Goal: Task Accomplishment & Management: Manage account settings

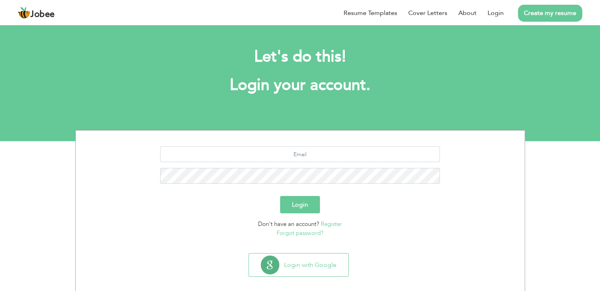
scroll to position [8, 0]
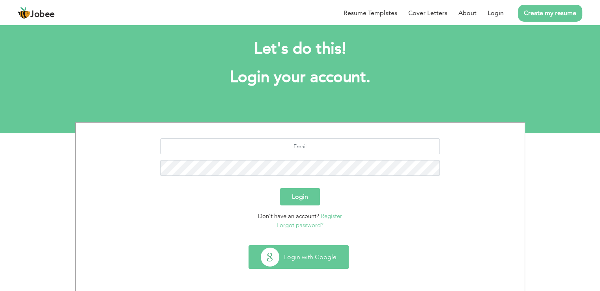
click at [325, 262] on button "Login with Google" at bounding box center [298, 257] width 99 height 23
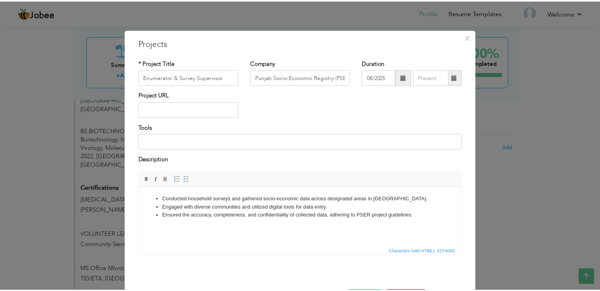
scroll to position [28, 0]
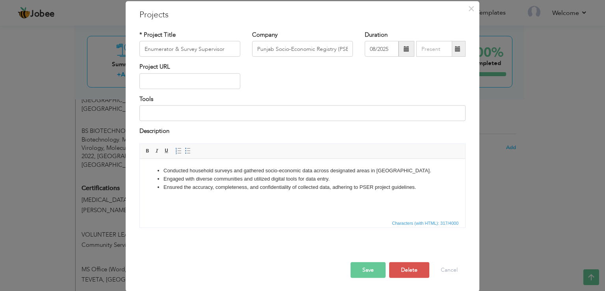
click at [505, 170] on div "× Projects * Project Title Enumerator & Survey Supervisor Company Punjab Socio-…" at bounding box center [302, 145] width 605 height 291
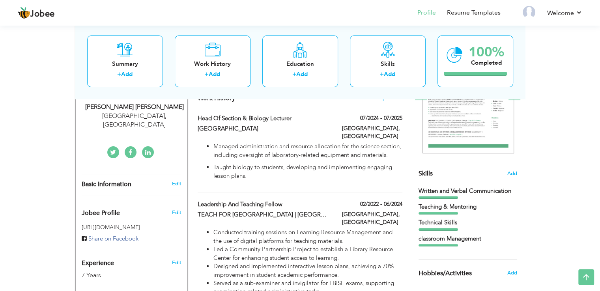
scroll to position [132, 0]
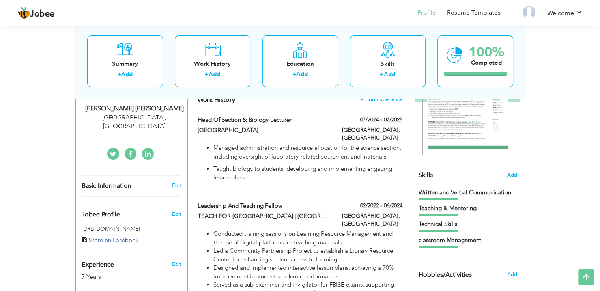
click at [568, 115] on div "View Resume Export PDF Profile Summary Public Link Experience Education Awards …" at bounding box center [300, 239] width 600 height 697
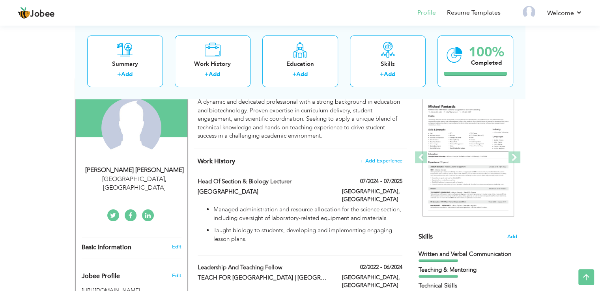
scroll to position [58, 0]
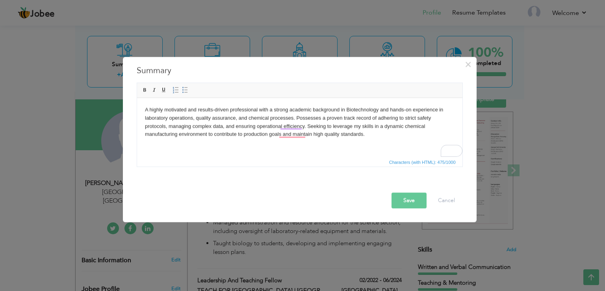
click at [295, 136] on body "A highly motivated and results-driven professional with a strong academic backg…" at bounding box center [300, 122] width 310 height 33
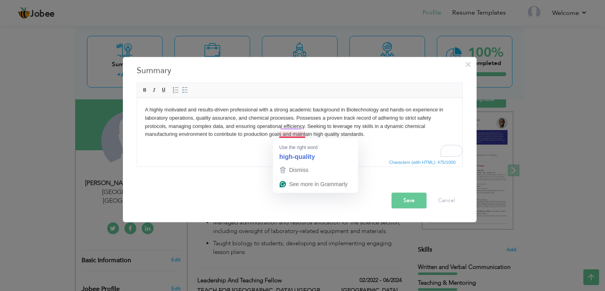
click at [307, 158] on strong "high-quality" at bounding box center [297, 156] width 36 height 9
click at [302, 155] on strong "high-quality" at bounding box center [297, 156] width 36 height 9
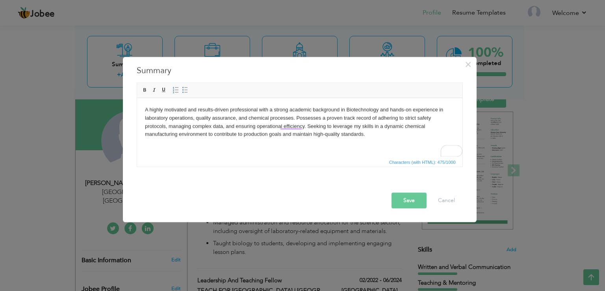
click at [413, 194] on button "Save" at bounding box center [409, 201] width 35 height 16
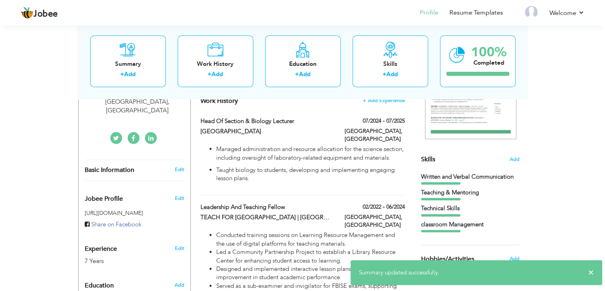
scroll to position [150, 0]
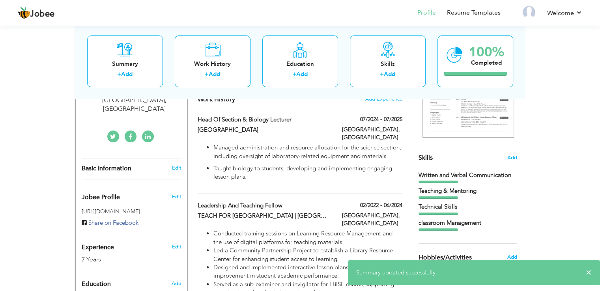
type input "Head of Section & Biology Lecturer"
type input "Punjab Model School"
type input "07/2024"
type input "07/2025"
type input "[GEOGRAPHIC_DATA]"
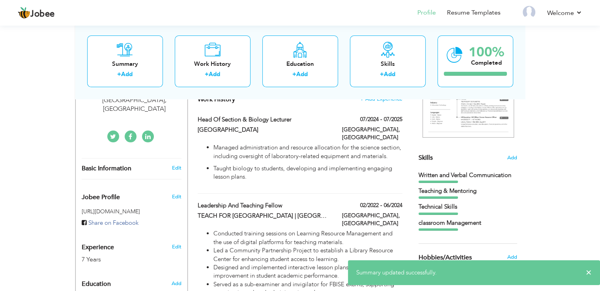
type input "[GEOGRAPHIC_DATA]"
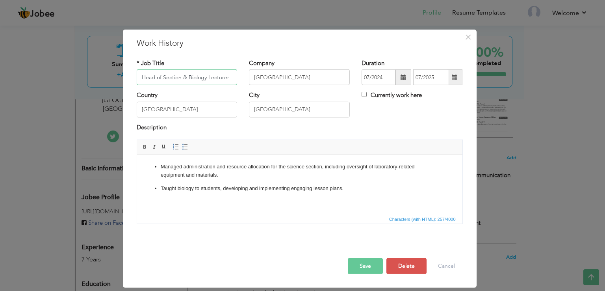
scroll to position [150, 0]
click at [190, 80] on input "Head of Section & Biology Lecturer" at bounding box center [187, 77] width 101 height 16
paste input "Chemical Operato"
type input "Chemical Operator"
click at [293, 75] on input "Punjab Model School" at bounding box center [299, 77] width 101 height 16
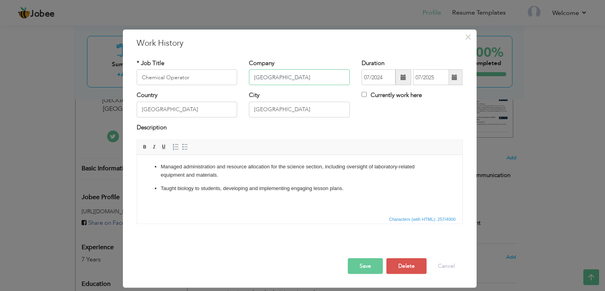
paste input "Ittehad Chemical Limited"
type input "Ittehad Chemical Limited"
click at [164, 172] on p "Managed administration and resource allocation for the science section, includi…" at bounding box center [299, 171] width 278 height 17
click at [161, 169] on p "Managed administration and resource allocation for the science section, includi…" at bounding box center [299, 171] width 278 height 17
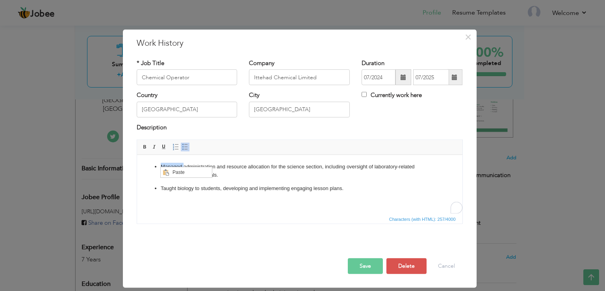
click at [247, 192] on p "Taught biology to students, developing and implementing engaging lesson plans." at bounding box center [299, 188] width 278 height 8
click at [238, 190] on p "Taught biology to students, developing and implementing engaging lesson plans." at bounding box center [299, 188] width 278 height 8
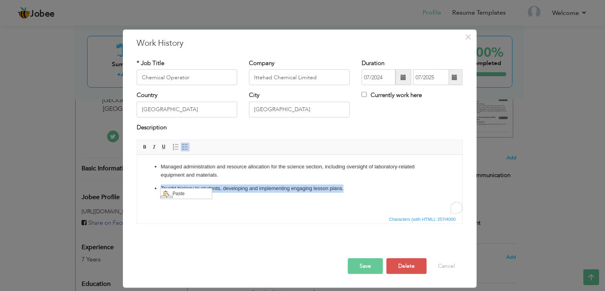
click at [203, 169] on p "Managed administration and resource allocation for the science section, includi…" at bounding box center [299, 171] width 278 height 17
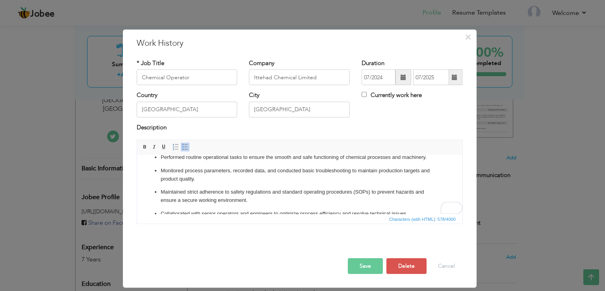
scroll to position [21, 0]
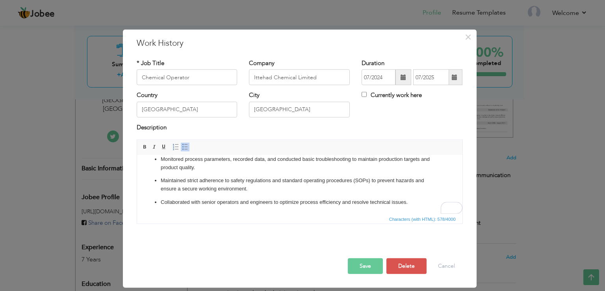
click at [372, 262] on button "Save" at bounding box center [365, 266] width 35 height 16
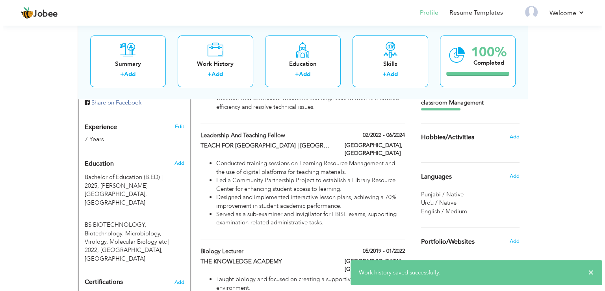
scroll to position [270, 0]
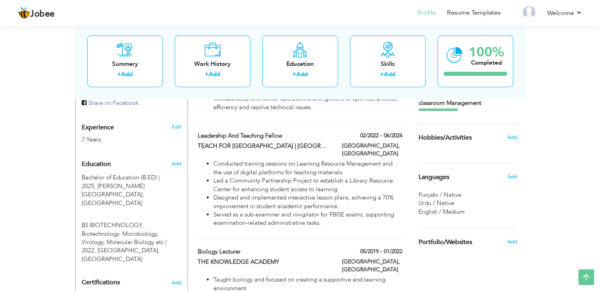
type input "Leadership and Teaching Fellow"
type input "TEACH FOR PAKISTAN | ISLAMABAD MODEL COLLEGE FOR BOYS"
type input "02/2022"
type input "06/2024"
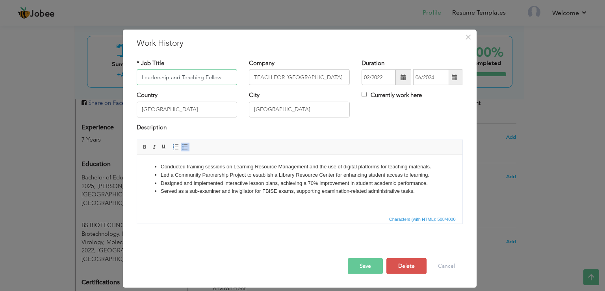
click at [166, 75] on input "Leadership and Teaching Fellow" at bounding box center [187, 77] width 101 height 16
click at [164, 75] on input "Leadership and Teaching Fellow" at bounding box center [187, 77] width 101 height 16
click at [163, 74] on input "Leadership and Teaching Fellow" at bounding box center [187, 77] width 101 height 16
paste input "Coordinator"
click at [162, 80] on input "Coordinator" at bounding box center [187, 77] width 101 height 16
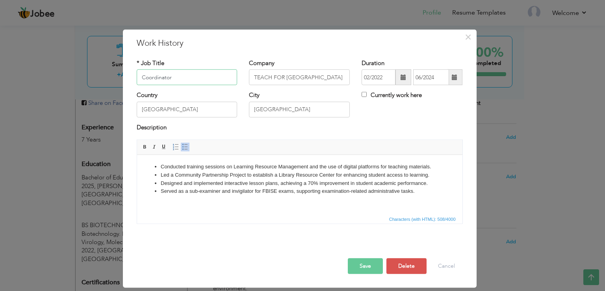
click at [160, 80] on input "Coordinator" at bounding box center [187, 77] width 101 height 16
click at [158, 79] on input "Coordinator" at bounding box center [187, 77] width 101 height 16
paste input "– Home Sample Collection"
type input "Coordinator – Home Sample Collection"
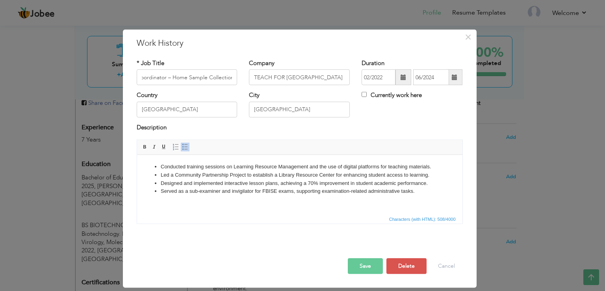
scroll to position [0, 0]
click at [279, 76] on input "TEACH FOR PAKISTAN | ISLAMABAD MODEL COLLEGE FOR BOYS" at bounding box center [299, 77] width 101 height 16
click at [280, 78] on input "TEACH FOR PAKISTAN | ISLAMABAD MODEL COLLEGE FOR BOYS" at bounding box center [299, 77] width 101 height 16
click at [285, 78] on input "TEACH FOR PAKISTAN | ISLAMABAD MODEL COLLEGE FOR BOYS" at bounding box center [299, 77] width 101 height 16
click at [291, 80] on input "TEACH FOR PAKISTAN | ISLAMABAD MODEL COLLEGE FOR BOYS" at bounding box center [299, 77] width 101 height 16
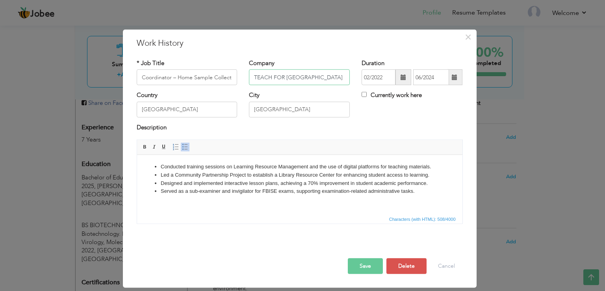
click at [273, 80] on input "TEACH FOR PAKISTAN | ISLAMABAD MODEL COLLEGE FOR BOYS" at bounding box center [299, 77] width 101 height 16
click at [272, 79] on input "TEACH FOR PAKISTAN | ISLAMABAD MODEL COLLEGE FOR BOYS" at bounding box center [299, 77] width 101 height 16
paste input "Islamabad Diagnostic Centre (IDC)"
type input "Islamabad Diagnostic Centre (IDC)"
click at [406, 76] on span at bounding box center [404, 77] width 6 height 6
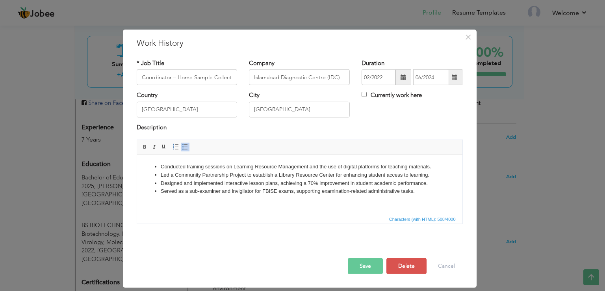
click at [404, 82] on span at bounding box center [404, 77] width 16 height 16
click at [384, 76] on input "02/2022" at bounding box center [379, 77] width 34 height 16
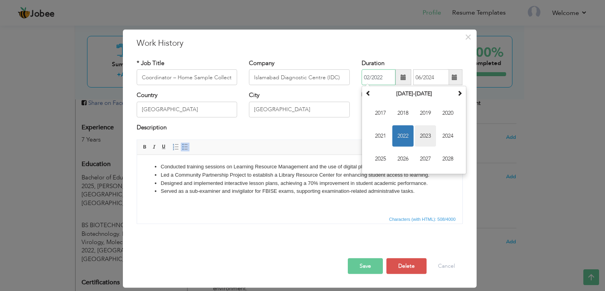
click at [427, 132] on span "2023" at bounding box center [425, 135] width 21 height 21
click at [448, 134] on span "Aug" at bounding box center [448, 135] width 21 height 21
type input "08/2023"
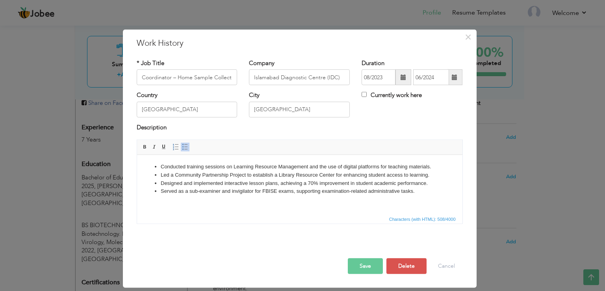
click at [258, 181] on li "Designed and implemented interactive lesson plans, achieving a 70% improvement …" at bounding box center [299, 183] width 278 height 8
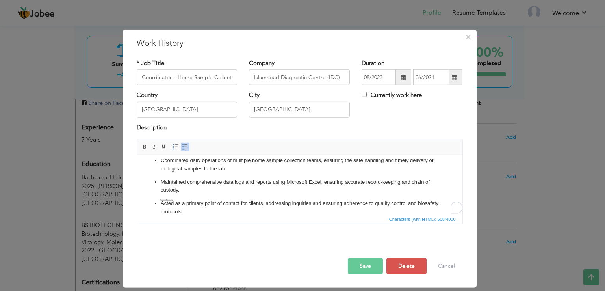
scroll to position [6, 0]
click at [0, 0] on span "button" at bounding box center [0, 0] width 0 height 0
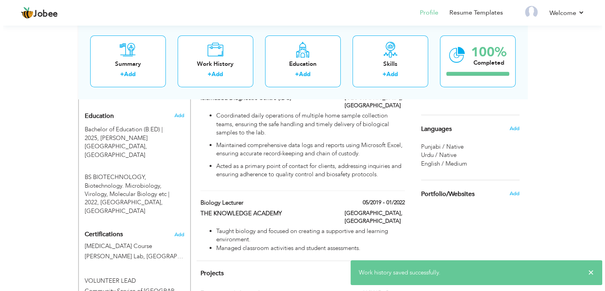
scroll to position [341, 0]
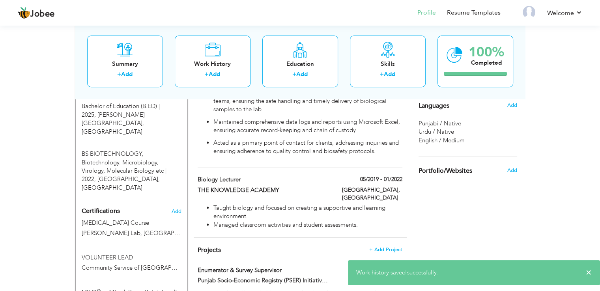
type input "Biology Lecturer"
type input "THE KNOWLEDGE ACADEMY"
type input "05/2019"
type input "01/2022"
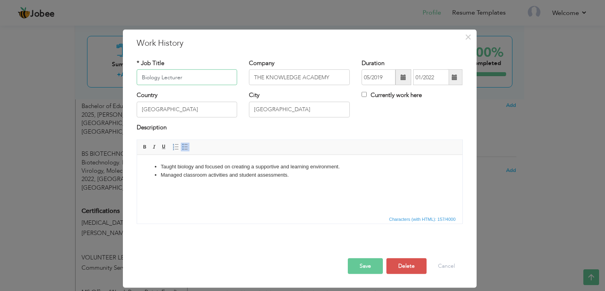
click at [169, 74] on input "Biology Lecturer" at bounding box center [187, 77] width 101 height 16
click at [164, 77] on input "Biology Lecturer" at bounding box center [187, 77] width 101 height 16
click at [160, 80] on input "Biology Lecturer" at bounding box center [187, 77] width 101 height 16
paste input "Research Associate"
type input "Research Associate"
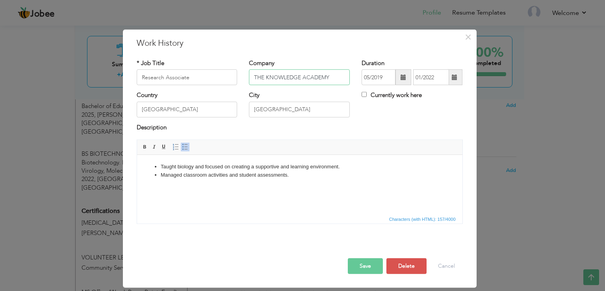
click at [293, 77] on input "THE KNOWLEDGE ACADEMY" at bounding box center [299, 77] width 101 height 16
click at [187, 107] on input "[GEOGRAPHIC_DATA]" at bounding box center [187, 110] width 101 height 16
click at [277, 78] on input "THE KNOWLEDGE ACADEMY" at bounding box center [299, 77] width 101 height 16
paste input "[GEOGRAPHIC_DATA]"
type input "[GEOGRAPHIC_DATA]"
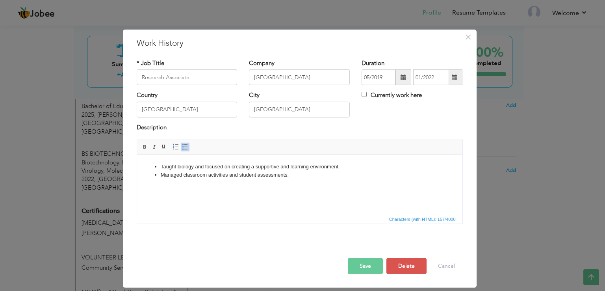
click at [406, 80] on span at bounding box center [404, 77] width 6 height 6
click at [406, 78] on span at bounding box center [404, 77] width 6 height 6
click at [374, 77] on input "05/2019" at bounding box center [379, 77] width 34 height 16
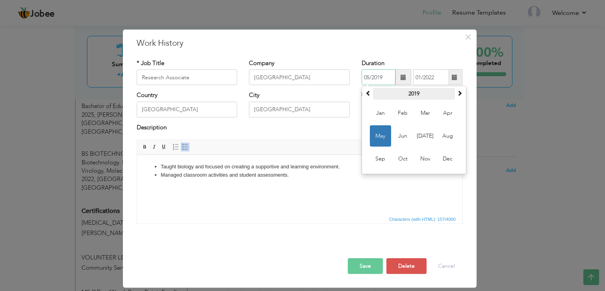
click at [422, 93] on th "2019" at bounding box center [414, 94] width 82 height 12
click at [428, 133] on span "2020" at bounding box center [425, 135] width 21 height 21
click at [440, 77] on input "01/2022" at bounding box center [431, 77] width 36 height 16
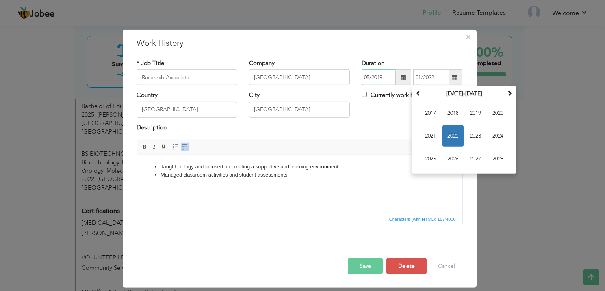
click at [386, 74] on input "05/2019" at bounding box center [379, 77] width 34 height 16
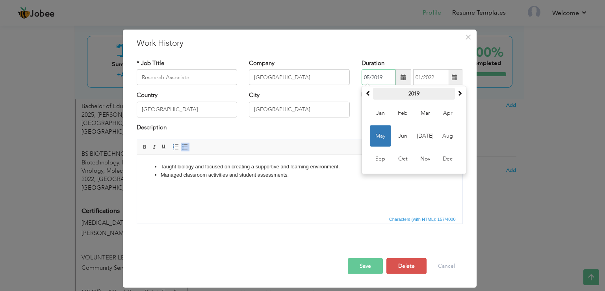
click at [417, 89] on th "2019" at bounding box center [414, 94] width 82 height 12
click at [430, 136] on span "2020" at bounding box center [425, 135] width 21 height 21
click at [451, 136] on span "Aug" at bounding box center [448, 135] width 21 height 21
type input "08/2020"
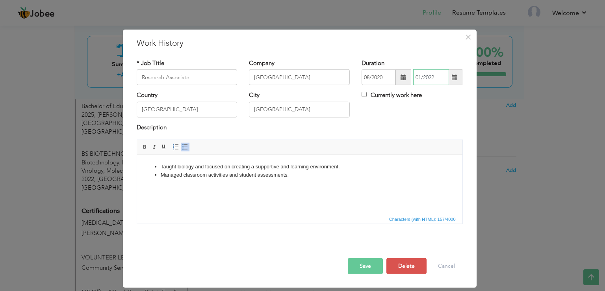
click at [430, 77] on input "01/2022" at bounding box center [431, 77] width 36 height 16
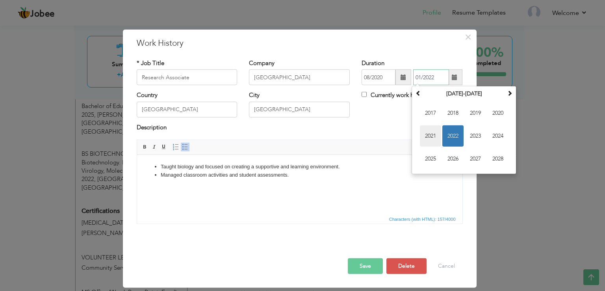
click at [429, 132] on span "2021" at bounding box center [430, 135] width 21 height 21
click at [505, 136] on span "Aug" at bounding box center [498, 135] width 21 height 21
type input "08/2021"
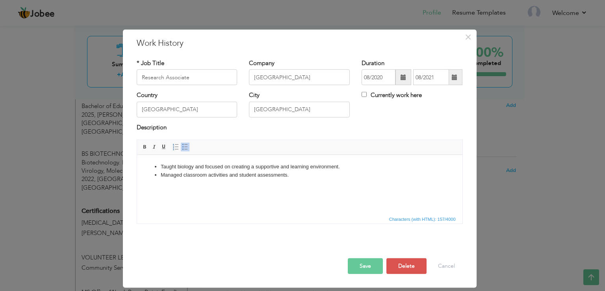
click at [230, 183] on html "Taught biology and focused on creating a supportive and learning environment. M…" at bounding box center [300, 171] width 326 height 32
click at [242, 175] on li "Managed classroom activities and student assessments." at bounding box center [299, 175] width 278 height 8
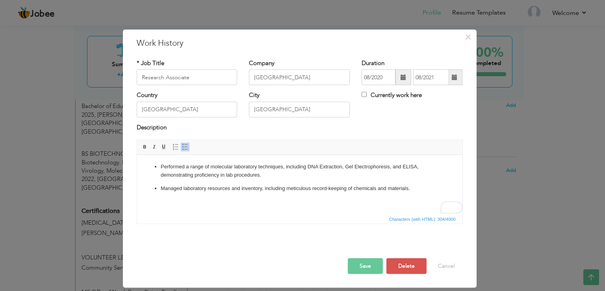
click at [359, 268] on button "Save" at bounding box center [365, 266] width 35 height 16
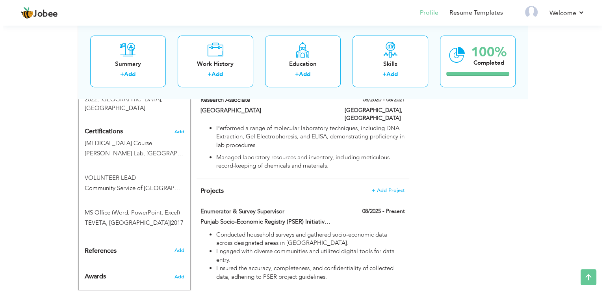
scroll to position [436, 0]
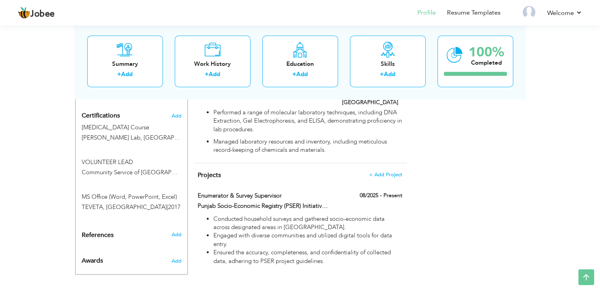
click at [208, 171] on span "Projects" at bounding box center [208, 175] width 23 height 9
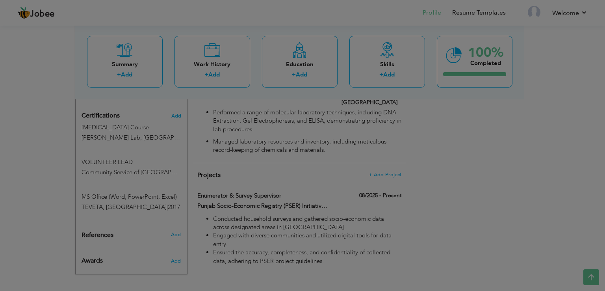
scroll to position [0, 0]
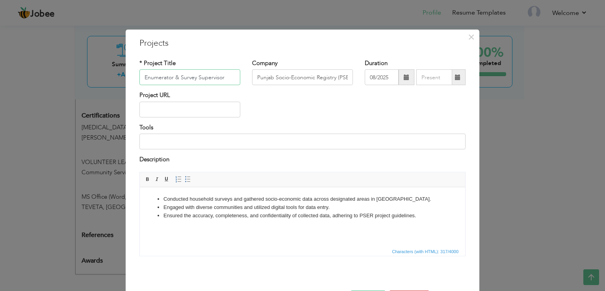
click at [152, 77] on input "Enumerator & Survey Supervisor" at bounding box center [190, 77] width 101 height 16
paste input "MOLECULAR DYNAMICS SIMULATION AND QSAR BASED VIRTUAL SCREENING TO PREDICT THE A…"
type input "MOLECULAR DYNAMICS SIMULATION AND QSAR BASED VIRTUAL SCREENING TO PREDICT THE A…"
click at [257, 78] on input "Punjab Socio-Economic Registry (PSER) Initiative, Government of Punjab" at bounding box center [302, 77] width 101 height 16
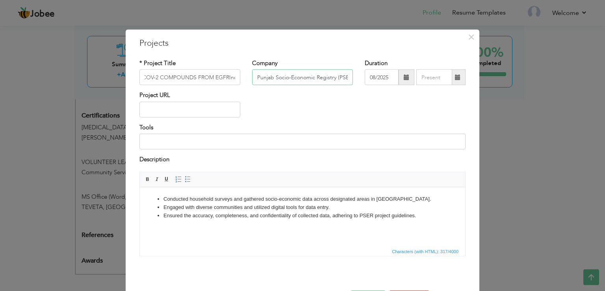
click at [255, 76] on input "Punjab Socio-Economic Registry (PSER) Initiative, Government of Punjab" at bounding box center [302, 77] width 101 height 16
click at [164, 195] on li "Conducted household surveys and gathered socio-economic data across designated …" at bounding box center [303, 199] width 278 height 8
click at [162, 196] on ul "Conducted household surveys and gathered socio-economic data across designated …" at bounding box center [303, 207] width 310 height 24
click at [307, 209] on li "Engaged with diverse communities and utilized digital tools for data entry." at bounding box center [303, 207] width 278 height 8
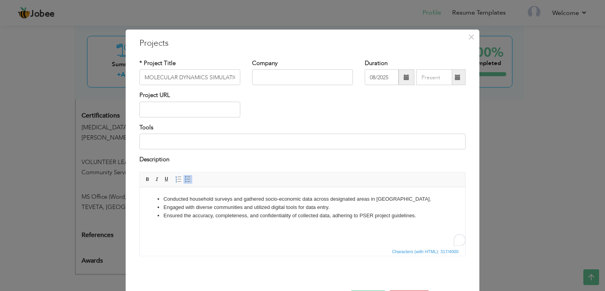
click at [304, 207] on li "Engaged with diverse communities and utilized digital tools for data entry." at bounding box center [303, 207] width 278 height 8
click at [299, 205] on li "Engaged with diverse communities and utilized digital tools for data entry." at bounding box center [303, 207] width 278 height 8
click at [201, 201] on li "Conducted household surveys and gathered socio-economic data across designated …" at bounding box center [303, 199] width 278 height 8
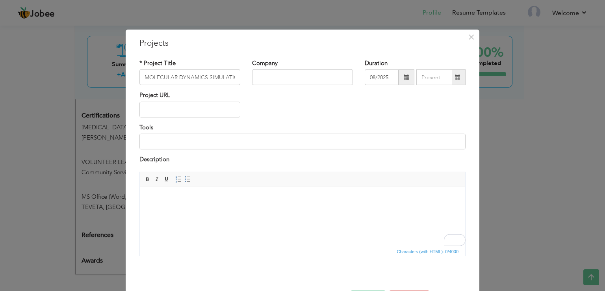
scroll to position [436, 0]
click at [381, 78] on input "08/2025" at bounding box center [382, 77] width 34 height 16
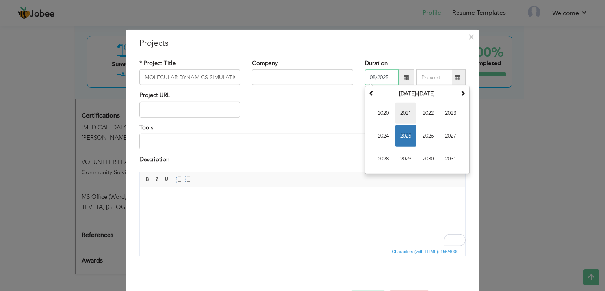
click at [405, 113] on span "2021" at bounding box center [405, 112] width 21 height 21
click at [419, 96] on th "2021" at bounding box center [417, 94] width 82 height 12
click at [427, 141] on span "2022" at bounding box center [428, 135] width 21 height 21
click at [415, 95] on th "2022" at bounding box center [417, 94] width 82 height 12
click at [382, 141] on span "2021" at bounding box center [383, 135] width 21 height 21
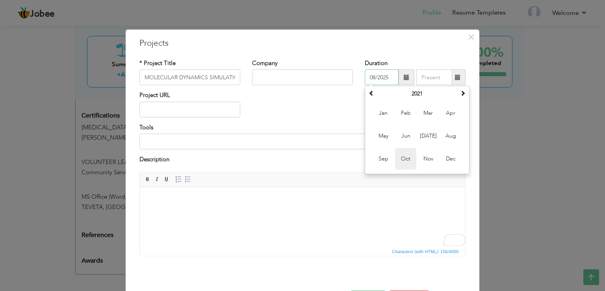
click at [409, 159] on span "Oct" at bounding box center [405, 158] width 21 height 21
type input "10/2021"
click at [437, 78] on input "text" at bounding box center [435, 77] width 36 height 16
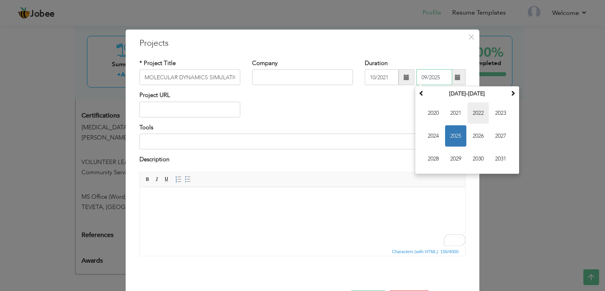
click at [478, 113] on span "2022" at bounding box center [478, 112] width 21 height 21
click at [434, 160] on span "Sep" at bounding box center [433, 158] width 21 height 21
type input "09/2022"
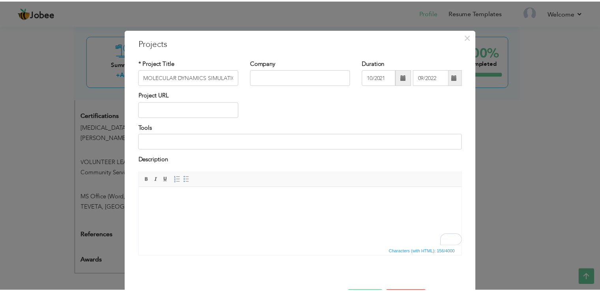
scroll to position [28, 0]
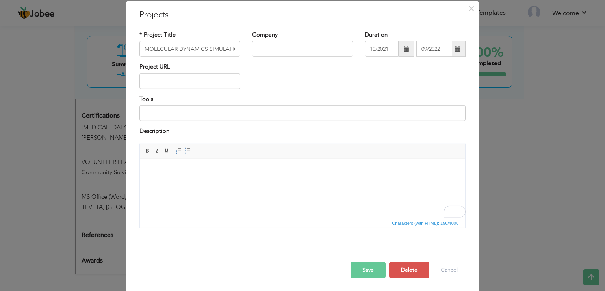
click at [373, 267] on button "Save" at bounding box center [368, 270] width 35 height 16
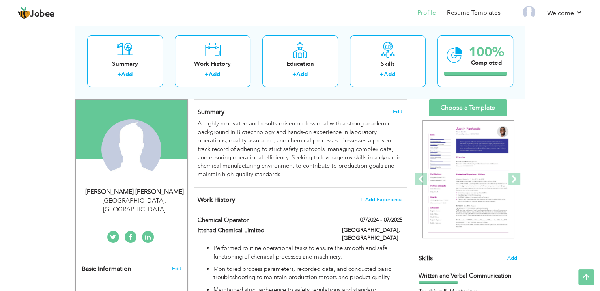
scroll to position [35, 0]
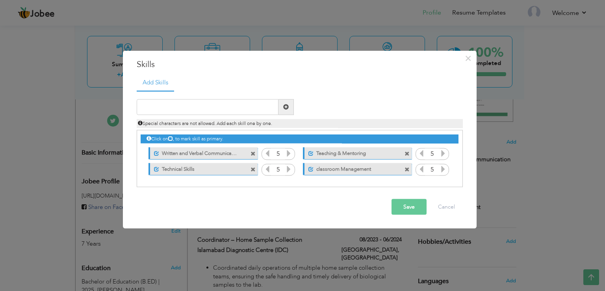
click at [405, 154] on span at bounding box center [407, 153] width 5 height 5
click at [255, 169] on div "Click on , to mark skill as primary." at bounding box center [300, 158] width 326 height 57
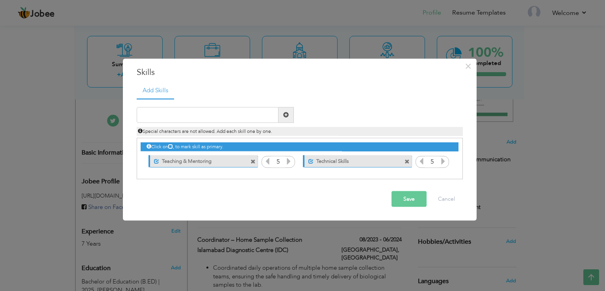
click at [405, 156] on span at bounding box center [408, 159] width 7 height 8
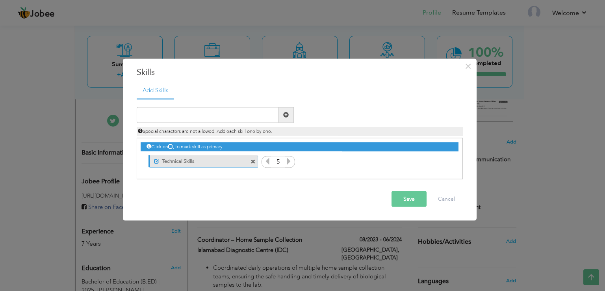
click at [254, 160] on div "Click on , to mark skill as primary." at bounding box center [300, 158] width 326 height 41
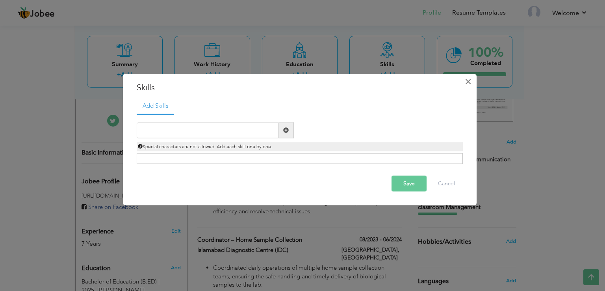
click at [474, 84] on button "×" at bounding box center [468, 81] width 13 height 13
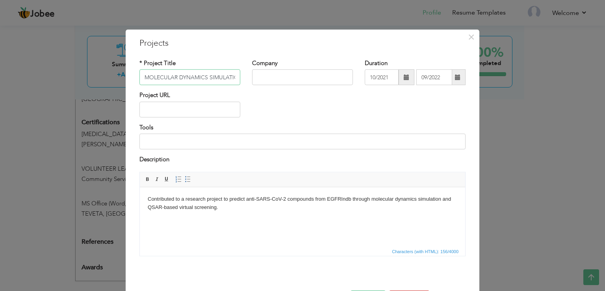
scroll to position [0, 285]
click at [190, 210] on body "Contributed to a research project to predict anti-SARS-CoV-2 compounds from EGF…" at bounding box center [303, 203] width 310 height 17
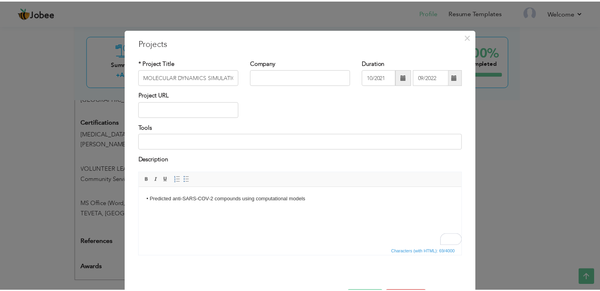
scroll to position [28, 0]
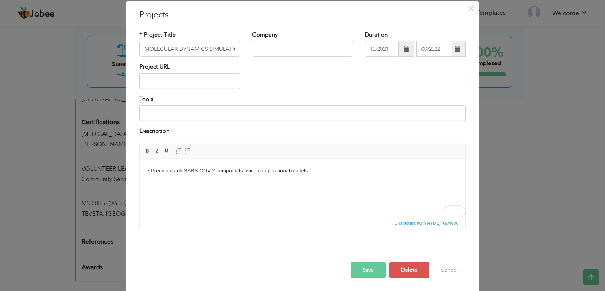
click at [0, 0] on span "button" at bounding box center [0, 0] width 0 height 0
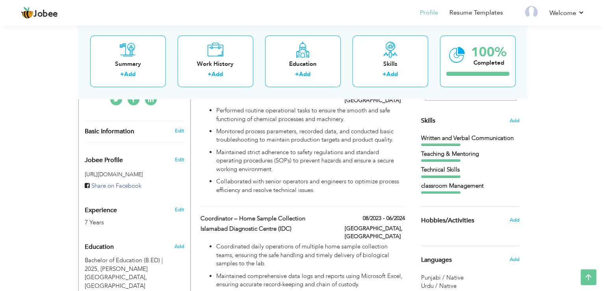
scroll to position [185, 0]
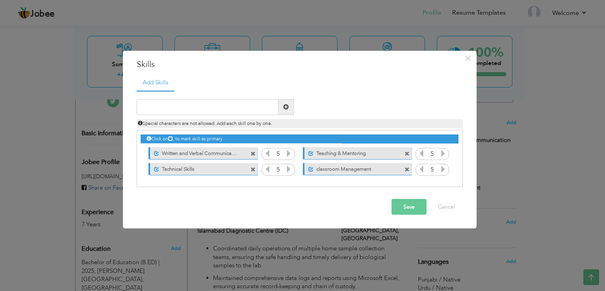
click at [405, 153] on span at bounding box center [407, 153] width 5 height 5
click at [252, 161] on div "Unmark as primary skill. Teaching & Mentoring" at bounding box center [201, 153] width 121 height 16
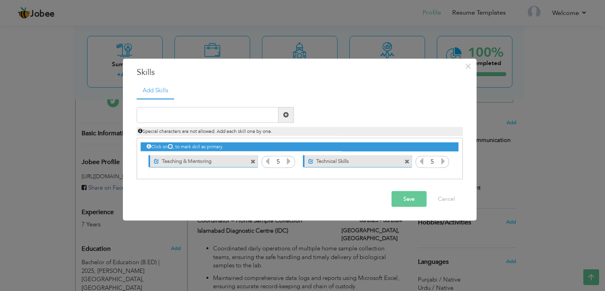
click at [405, 161] on span at bounding box center [407, 161] width 5 height 5
click at [254, 160] on div "Click on , to mark skill as primary." at bounding box center [300, 158] width 326 height 41
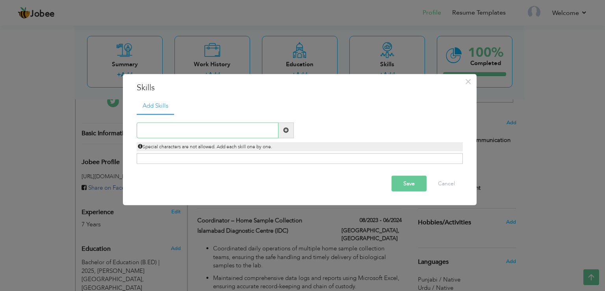
click at [225, 129] on input "text" at bounding box center [208, 130] width 142 height 16
paste input "Laboratory Techniques"
type input "Laboratory Techniques"
click at [288, 142] on div "Special characters are not allowed. Add each skill one by one." at bounding box center [300, 146] width 326 height 9
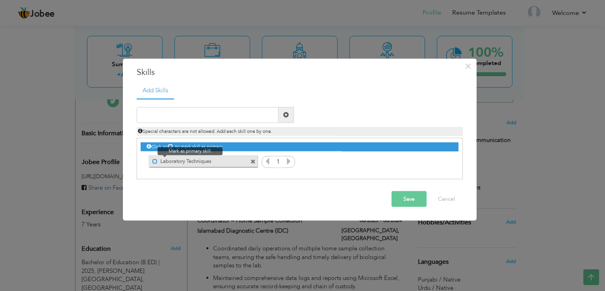
click at [156, 160] on span at bounding box center [155, 161] width 5 height 5
click at [292, 161] on icon at bounding box center [288, 160] width 7 height 7
click at [291, 162] on icon at bounding box center [288, 160] width 7 height 7
click at [290, 161] on icon at bounding box center [288, 160] width 7 height 7
click at [291, 164] on icon at bounding box center [288, 160] width 7 height 7
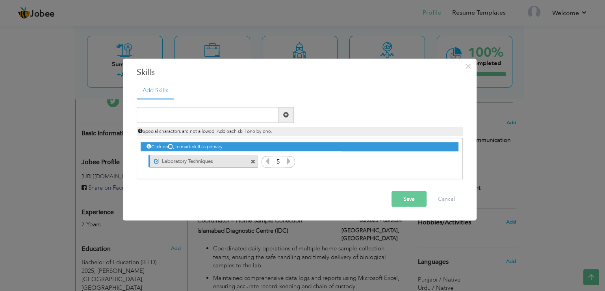
click at [291, 160] on icon at bounding box center [288, 160] width 7 height 7
click at [292, 115] on span at bounding box center [286, 115] width 15 height 16
click at [257, 114] on input "text" at bounding box center [208, 115] width 142 height 16
paste input "Chemical Handling & Safety"
type input "Chemical Handling & Safety"
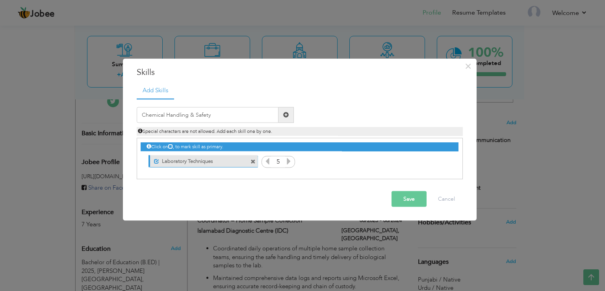
click at [287, 115] on span at bounding box center [286, 115] width 6 height 6
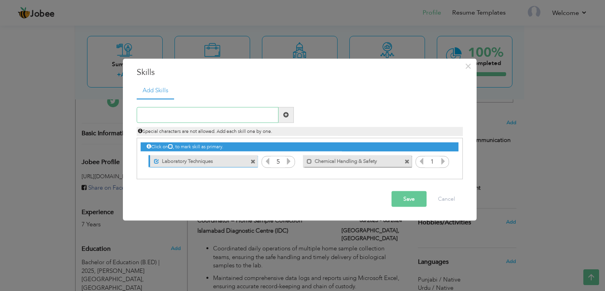
click at [251, 112] on input "text" at bounding box center [208, 115] width 142 height 16
paste input "DNA Extraction"
type input "DNA Extraction"
click at [290, 113] on span at bounding box center [286, 115] width 15 height 16
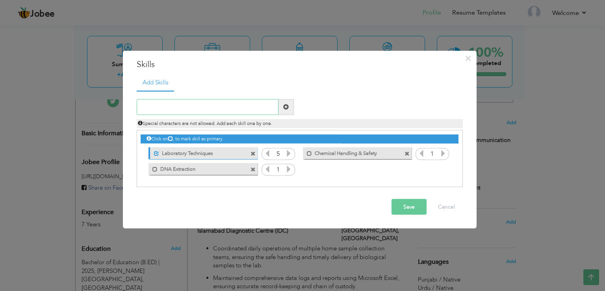
click at [251, 110] on input "text" at bounding box center [208, 107] width 142 height 16
paste input "Gel Electrophoresis"
type input "Gel Electrophoresis"
click at [291, 108] on span at bounding box center [286, 107] width 15 height 16
click at [242, 103] on input "text" at bounding box center [208, 107] width 142 height 16
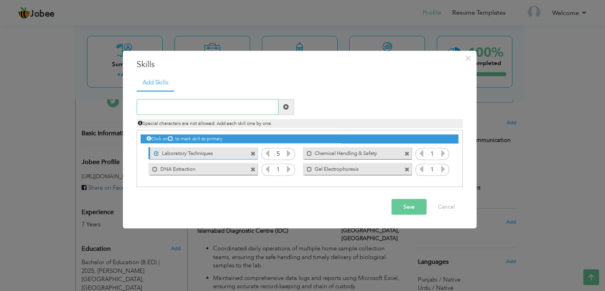
paste input "Proficient in Microsoft Office (Excel, Word)"
type input "Proficient in Microsoft Office (Excel, Word)"
click at [288, 106] on span at bounding box center [286, 107] width 6 height 6
type input "Proficient in Microsoft Office (Excel, Word)"
click at [229, 108] on input "Proficient in Microsoft Office (Excel, Word)" at bounding box center [208, 107] width 142 height 16
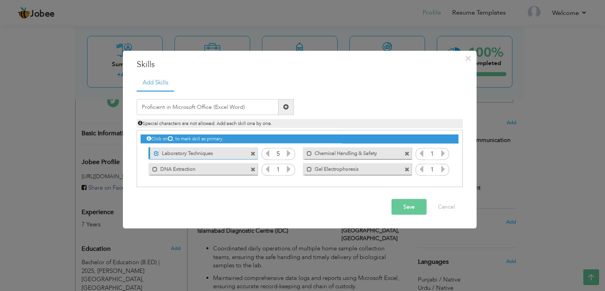
click at [250, 106] on input "Proficient in Microsoft Office (Excel Word)" at bounding box center [208, 107] width 142 height 16
type input "Proficient in Microsoft Office"
click at [291, 115] on div "Special characters are not allowed. Add each skill one by one." at bounding box center [300, 121] width 338 height 13
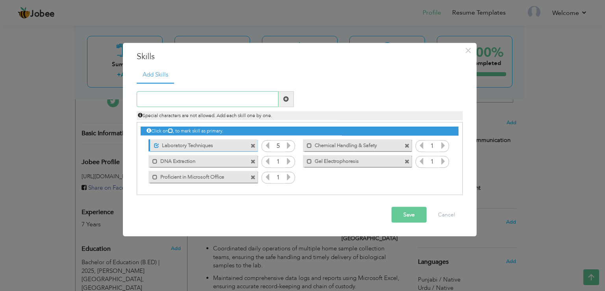
click at [240, 97] on input "text" at bounding box center [208, 99] width 142 height 16
paste input "Data Management & Analysis"
type input "Data Management & Analysis"
click at [287, 102] on span at bounding box center [286, 99] width 6 height 6
click at [241, 96] on input "text" at bounding box center [208, 99] width 142 height 16
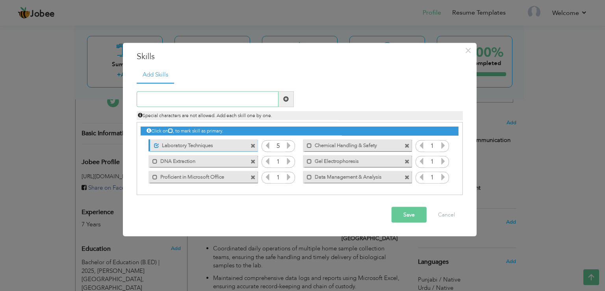
paste input "Problem-Solving & Troubleshooting"
type input "Problem-Solving & Troubleshooting"
click at [288, 98] on span at bounding box center [286, 99] width 15 height 16
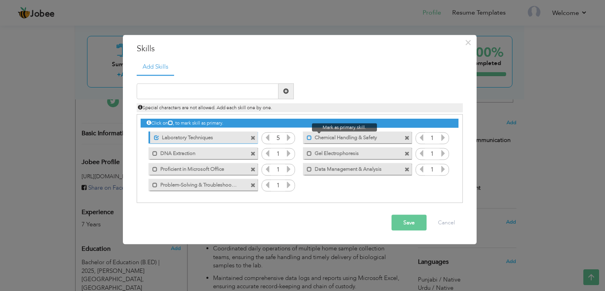
click at [308, 136] on span at bounding box center [309, 137] width 5 height 5
click at [309, 153] on span at bounding box center [309, 153] width 5 height 5
click at [317, 171] on label "Data Management & Analysis" at bounding box center [352, 168] width 80 height 10
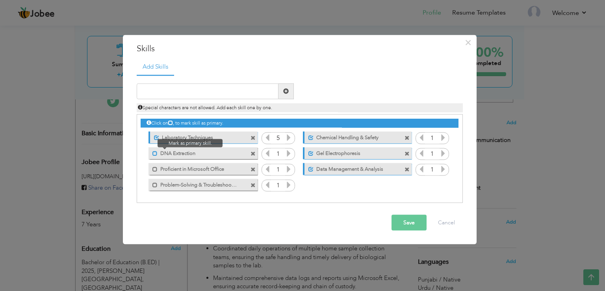
click at [155, 155] on span at bounding box center [155, 153] width 5 height 5
click at [154, 171] on span at bounding box center [155, 169] width 5 height 5
click at [154, 196] on div "Click on , to mark skill as primary." at bounding box center [300, 158] width 326 height 89
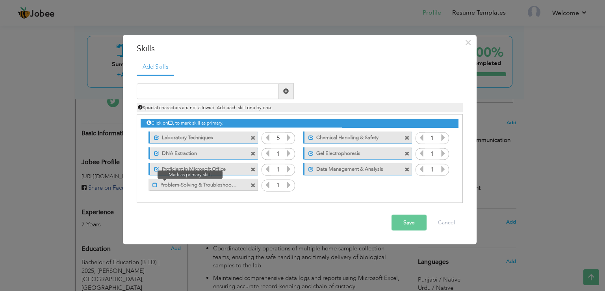
click at [156, 184] on span at bounding box center [155, 185] width 5 height 5
click at [290, 155] on icon at bounding box center [288, 152] width 7 height 7
click at [289, 155] on icon at bounding box center [288, 152] width 7 height 7
click at [288, 154] on icon at bounding box center [288, 152] width 7 height 7
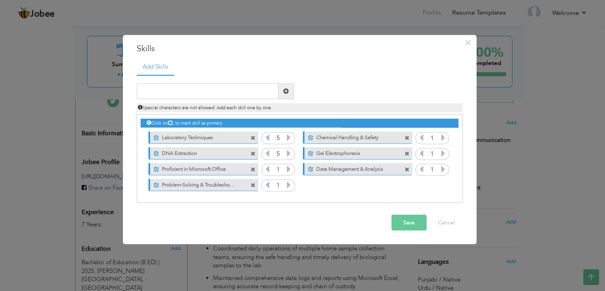
click at [291, 168] on icon at bounding box center [288, 168] width 7 height 7
click at [291, 170] on icon at bounding box center [288, 168] width 7 height 7
click at [292, 170] on icon at bounding box center [288, 168] width 7 height 7
click at [291, 186] on icon at bounding box center [288, 184] width 7 height 7
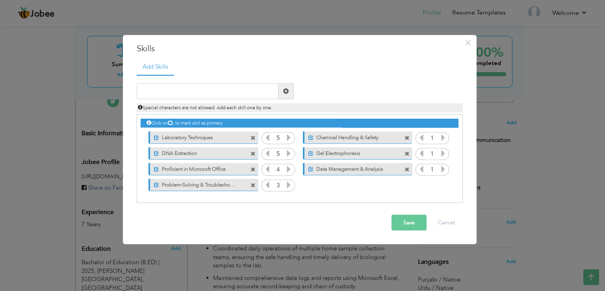
click at [289, 184] on icon at bounding box center [288, 184] width 7 height 7
click at [289, 188] on icon at bounding box center [288, 184] width 7 height 7
click at [289, 172] on icon at bounding box center [288, 168] width 7 height 7
click at [443, 167] on icon at bounding box center [443, 168] width 7 height 7
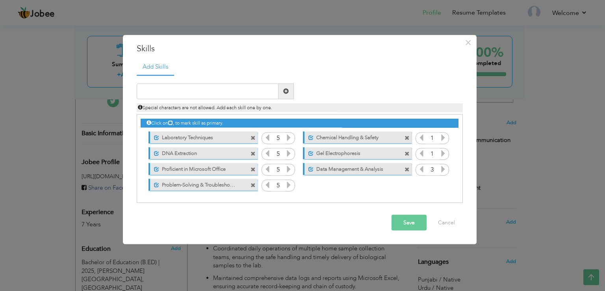
click at [446, 167] on icon at bounding box center [443, 168] width 7 height 7
click at [445, 171] on icon at bounding box center [443, 168] width 7 height 7
click at [441, 153] on icon at bounding box center [443, 152] width 7 height 7
click at [444, 155] on icon at bounding box center [443, 152] width 7 height 7
click at [445, 155] on icon at bounding box center [443, 152] width 7 height 7
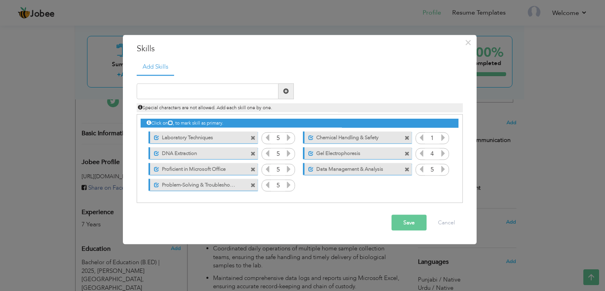
click at [446, 140] on icon at bounding box center [443, 137] width 7 height 7
click at [443, 138] on icon at bounding box center [443, 137] width 7 height 7
click at [443, 140] on icon at bounding box center [443, 137] width 7 height 7
click at [443, 155] on icon at bounding box center [443, 152] width 7 height 7
click at [445, 136] on icon at bounding box center [443, 137] width 7 height 7
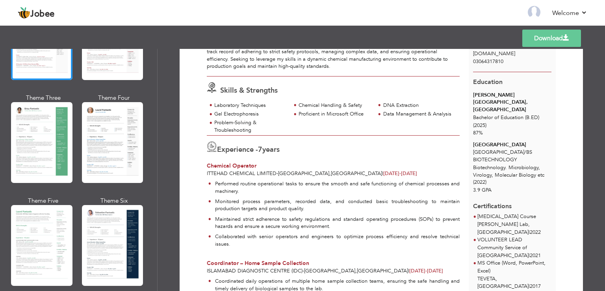
scroll to position [121, 0]
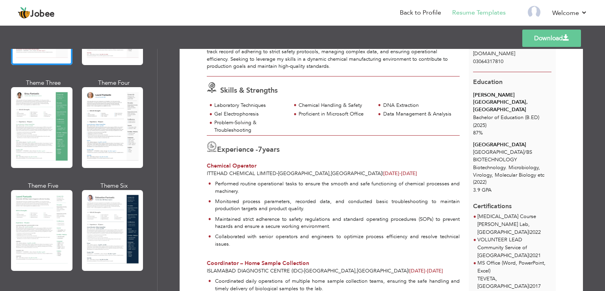
click at [129, 216] on div "Professional Themes Theme One Theme Two Theme Three Theme Four" at bounding box center [302, 170] width 605 height 242
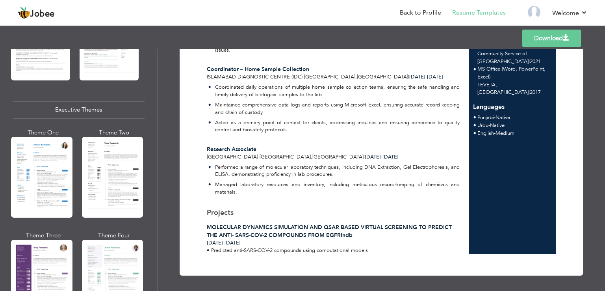
scroll to position [547, 0]
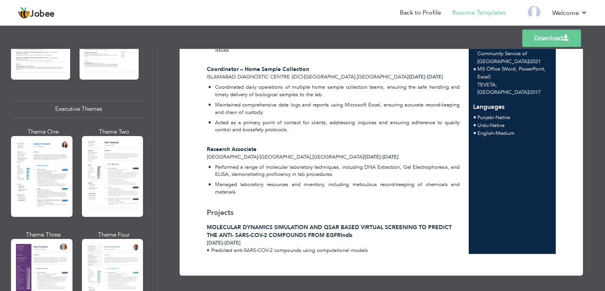
click at [60, 189] on div "Professional Themes Theme One Theme Two Theme Three Theme Four" at bounding box center [302, 170] width 605 height 242
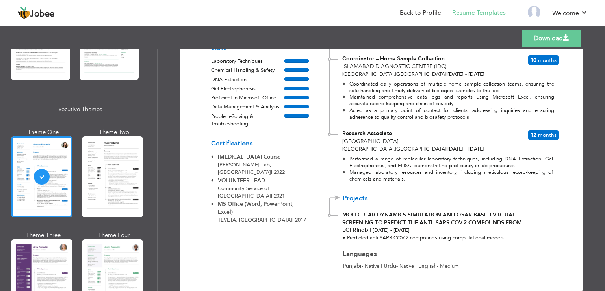
scroll to position [229, 0]
click at [549, 39] on link "Download" at bounding box center [551, 38] width 59 height 17
